Goal: Task Accomplishment & Management: Use online tool/utility

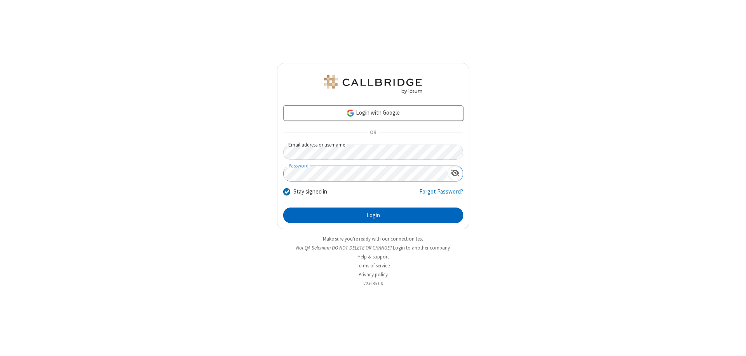
click at [373, 215] on button "Login" at bounding box center [373, 215] width 180 height 16
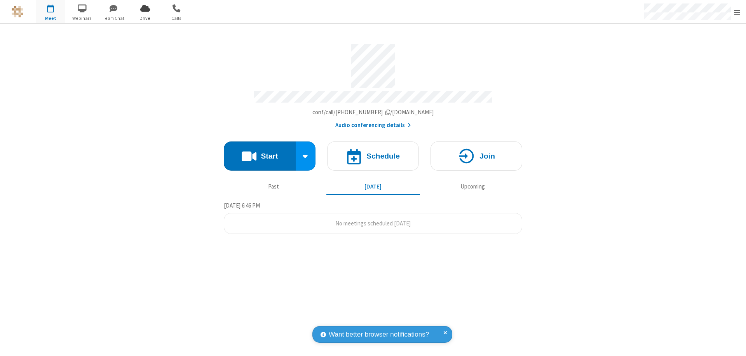
click at [737, 12] on span "Open menu" at bounding box center [737, 13] width 6 height 8
click at [145, 18] on span "Drive" at bounding box center [145, 18] width 29 height 7
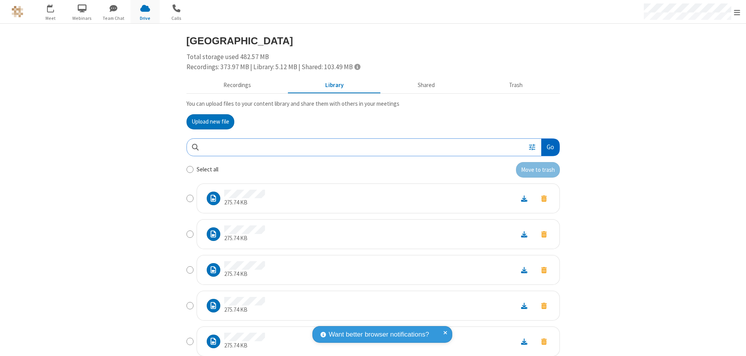
click at [547, 147] on button "Go" at bounding box center [550, 147] width 18 height 17
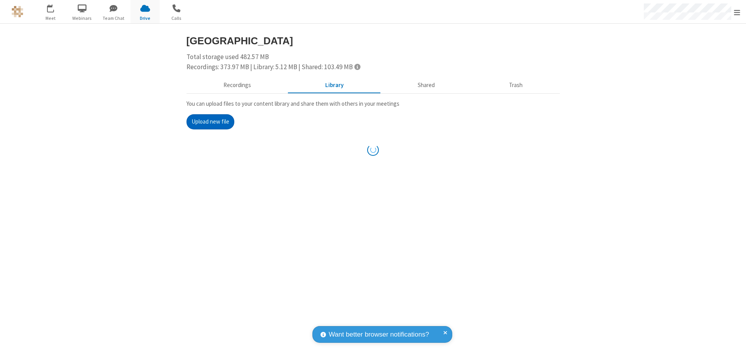
click at [210, 122] on button "Upload new file" at bounding box center [210, 122] width 48 height 16
